Goal: Task Accomplishment & Management: Manage account settings

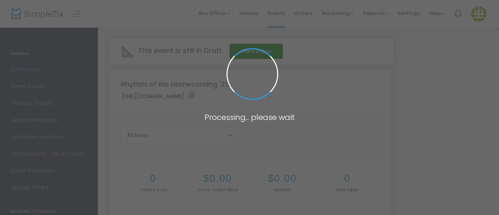
type input "[URL][DOMAIN_NAME]"
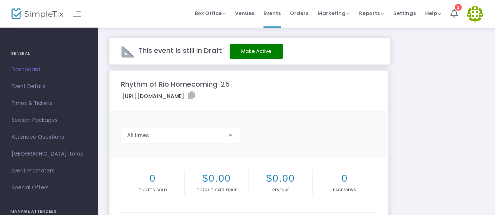
click at [172, 55] on div "This event is still in Draft Make Active" at bounding box center [249, 51] width 281 height 26
click at [179, 81] on m-panel-title "Rhythm of Rio Homecoming '25" at bounding box center [175, 84] width 109 height 10
click at [36, 104] on span "Times & Tickets" at bounding box center [49, 104] width 75 height 10
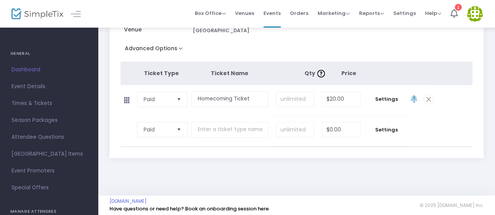
scroll to position [128, 0]
click at [172, 98] on span "Paid" at bounding box center [157, 99] width 33 height 15
click at [260, 144] on td at bounding box center [231, 131] width 81 height 30
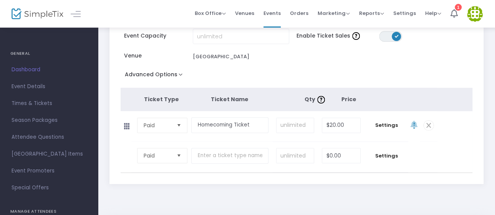
scroll to position [131, 0]
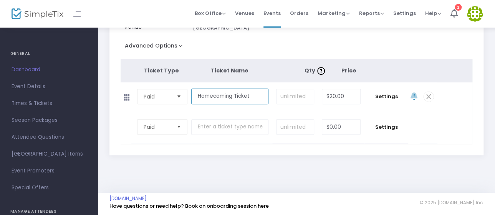
click at [255, 97] on input "Homecoming Ticket" at bounding box center [229, 97] width 77 height 16
click at [290, 99] on input at bounding box center [294, 96] width 37 height 15
click at [379, 99] on span "Settings" at bounding box center [386, 97] width 36 height 8
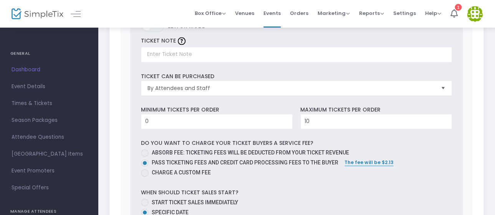
scroll to position [303, 0]
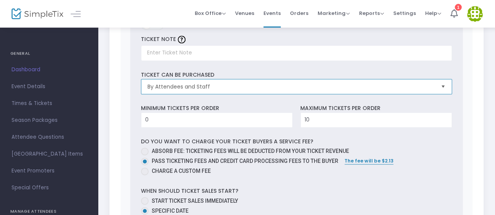
click at [207, 85] on span "By Attendees and Staff" at bounding box center [290, 87] width 287 height 8
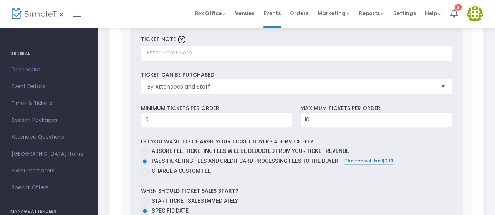
click at [247, 64] on div "0 Ticket sold (SKU #3794336) Ticket Description Required. ON OFF Editor mode TI…" at bounding box center [296, 195] width 333 height 495
click at [223, 119] on input "0" at bounding box center [216, 120] width 151 height 15
click at [223, 104] on div "Minimum tickets per order 0 Value should be between 0 to 1000.." at bounding box center [216, 115] width 159 height 23
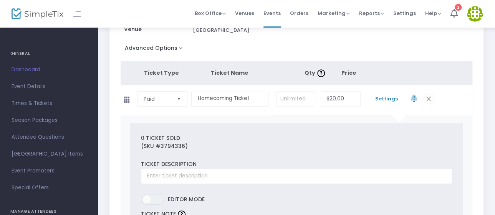
scroll to position [130, 0]
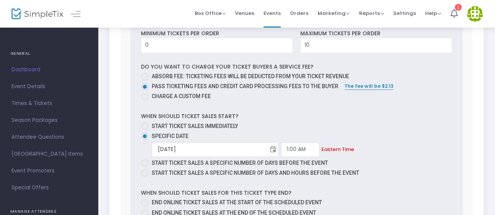
scroll to position [642, 0]
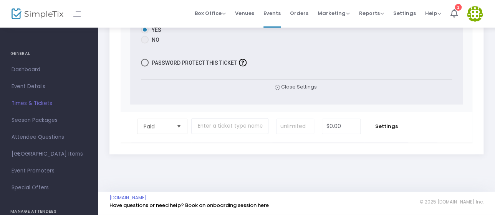
click at [20, 100] on span "Times & Tickets" at bounding box center [49, 104] width 75 height 10
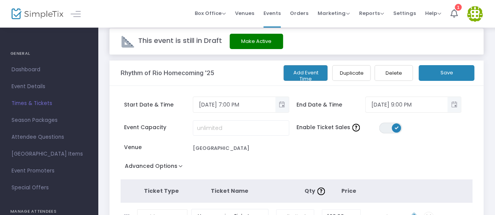
scroll to position [10, 0]
click at [270, 117] on div "Start Date & Time 10/11/2025 7:00 PM End Date & Time 10/11/2025 9:00 PM" at bounding box center [293, 108] width 352 height 24
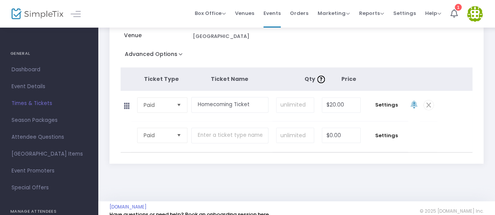
scroll to position [131, 0]
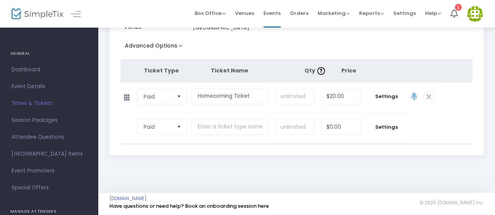
click at [255, 156] on div "Rhythm of Rio Homecoming '25 Add Event Time Duplicate Delete Save Start Date & …" at bounding box center [297, 53] width 382 height 226
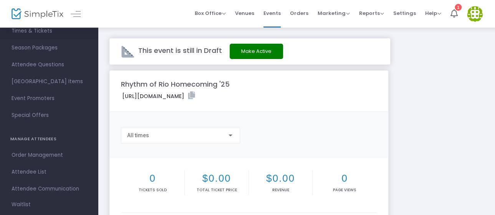
scroll to position [75, 0]
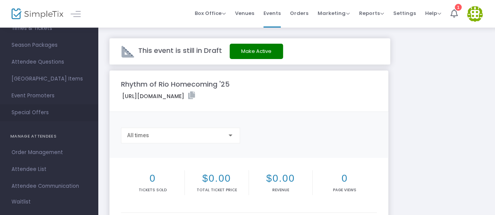
click at [33, 110] on span "Special Offers" at bounding box center [49, 113] width 75 height 10
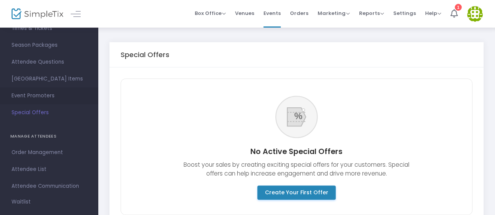
click at [35, 96] on span "Event Promoters" at bounding box center [49, 96] width 75 height 10
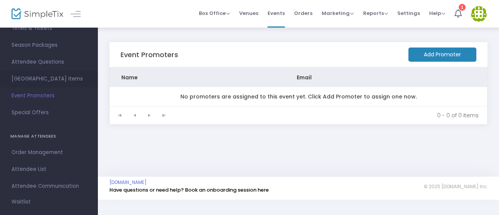
click at [43, 73] on link "[GEOGRAPHIC_DATA] Items" at bounding box center [49, 79] width 98 height 17
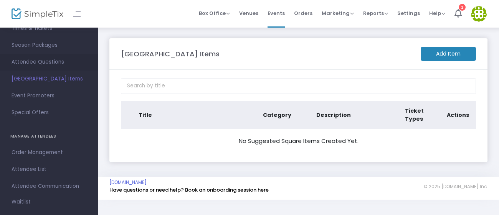
click at [43, 67] on span "Attendee Questions" at bounding box center [49, 62] width 75 height 10
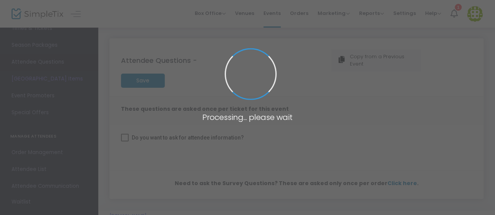
checkbox input "true"
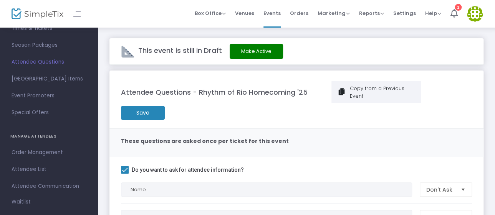
click at [263, 49] on button "Make Active" at bounding box center [256, 51] width 53 height 15
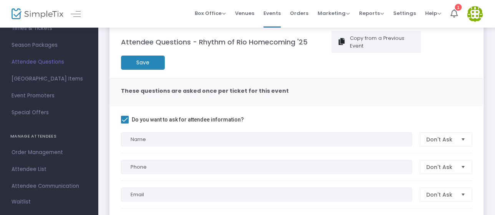
scroll to position [60, 0]
click at [141, 66] on m-button "Save" at bounding box center [143, 63] width 44 height 14
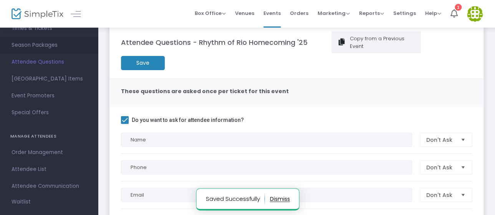
click at [26, 48] on span "Season Packages" at bounding box center [49, 45] width 75 height 10
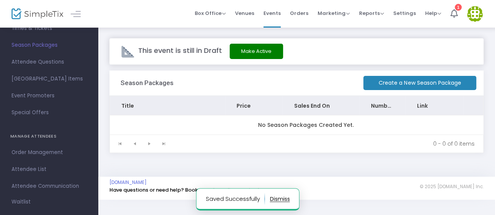
click at [254, 56] on button "Make Active" at bounding box center [256, 51] width 53 height 15
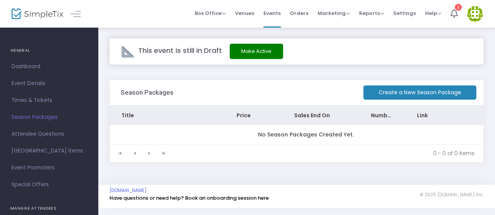
scroll to position [3, 0]
click at [33, 96] on span "Times & Tickets" at bounding box center [49, 101] width 75 height 10
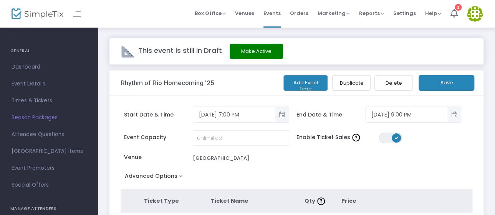
click at [253, 61] on div "This event is still in Draft Make Active" at bounding box center [296, 51] width 374 height 26
click at [240, 50] on button "Make Active" at bounding box center [256, 51] width 53 height 15
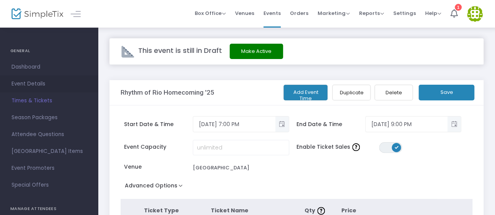
click at [41, 78] on link "Event Details" at bounding box center [49, 84] width 98 height 17
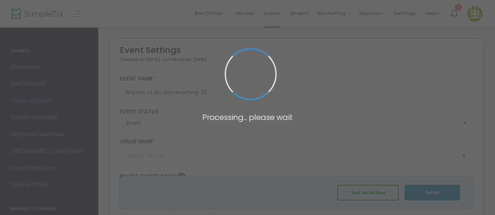
type input "[GEOGRAPHIC_DATA]"
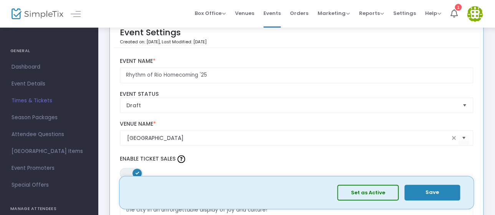
scroll to position [19, 0]
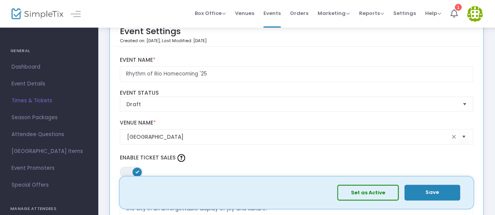
click at [429, 195] on button "Save" at bounding box center [432, 193] width 56 height 16
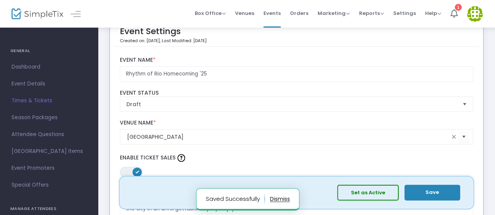
click at [381, 193] on button "Set as Active" at bounding box center [367, 193] width 61 height 16
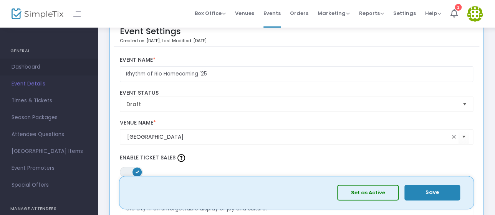
click at [45, 67] on span "Dashboard" at bounding box center [49, 67] width 75 height 10
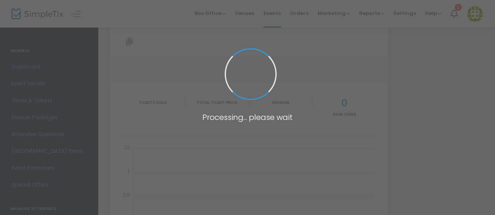
type input "[URL][DOMAIN_NAME]"
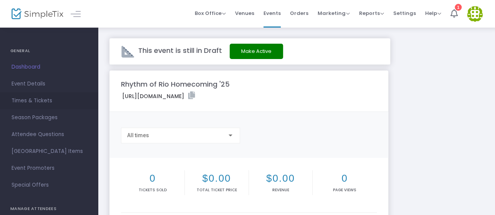
click at [30, 103] on span "Times & Tickets" at bounding box center [49, 101] width 75 height 10
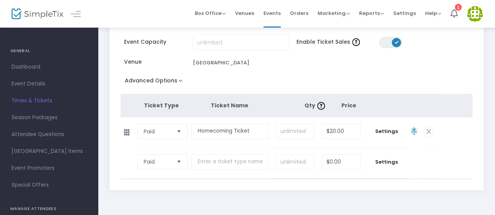
scroll to position [96, 0]
click at [384, 129] on span "Settings" at bounding box center [386, 131] width 36 height 8
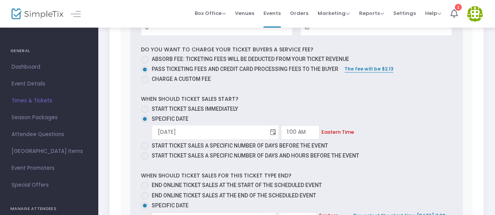
scroll to position [396, 0]
drag, startPoint x: 212, startPoint y: 135, endPoint x: 166, endPoint y: 132, distance: 45.4
click at [166, 132] on input "[DATE]" at bounding box center [210, 132] width 116 height 16
click at [365, 139] on mat-radio-group "Start ticket sales immediately Specific Date [DATE] Required. 1:00 AM Required.…" at bounding box center [296, 133] width 311 height 57
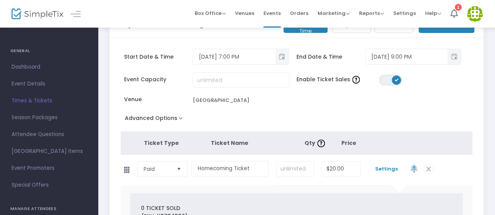
scroll to position [59, 0]
click at [388, 165] on span "Settings" at bounding box center [386, 169] width 36 height 8
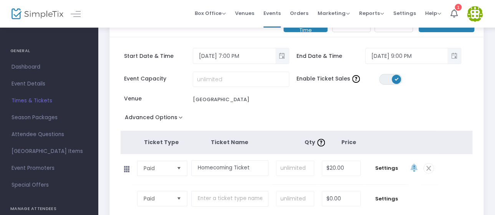
click at [313, 114] on div "Advanced Options Event Time Title Mobile eTicket color #FFFFFF Limit the total …" at bounding box center [297, 119] width 352 height 14
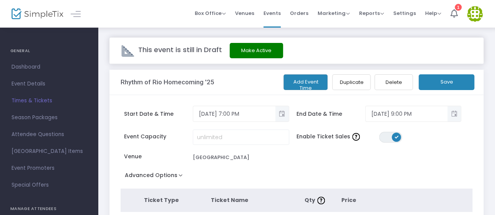
scroll to position [0, 0]
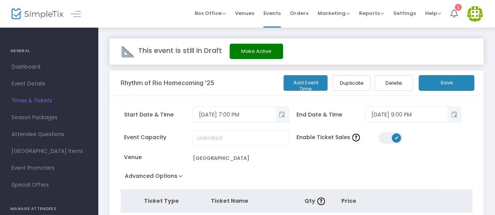
click at [455, 13] on icon at bounding box center [453, 13] width 7 height 8
click at [236, 51] on button "Make Active" at bounding box center [256, 51] width 53 height 15
